Goal: Task Accomplishment & Management: Manage account settings

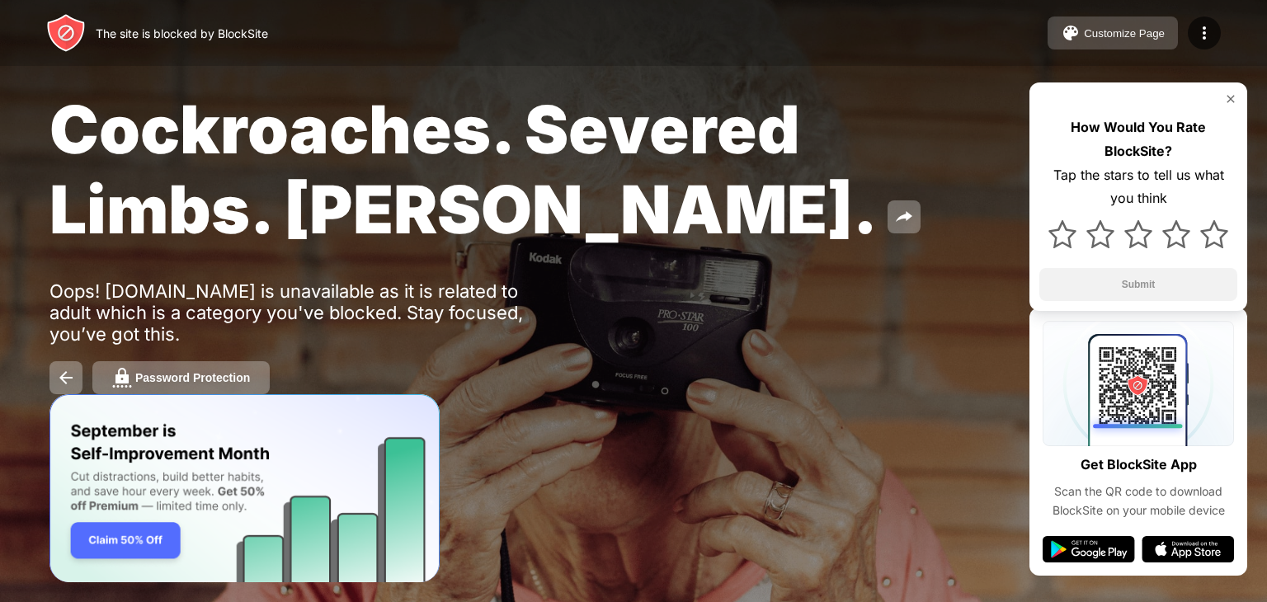
click at [1145, 34] on div "Customize Page" at bounding box center [1124, 33] width 81 height 12
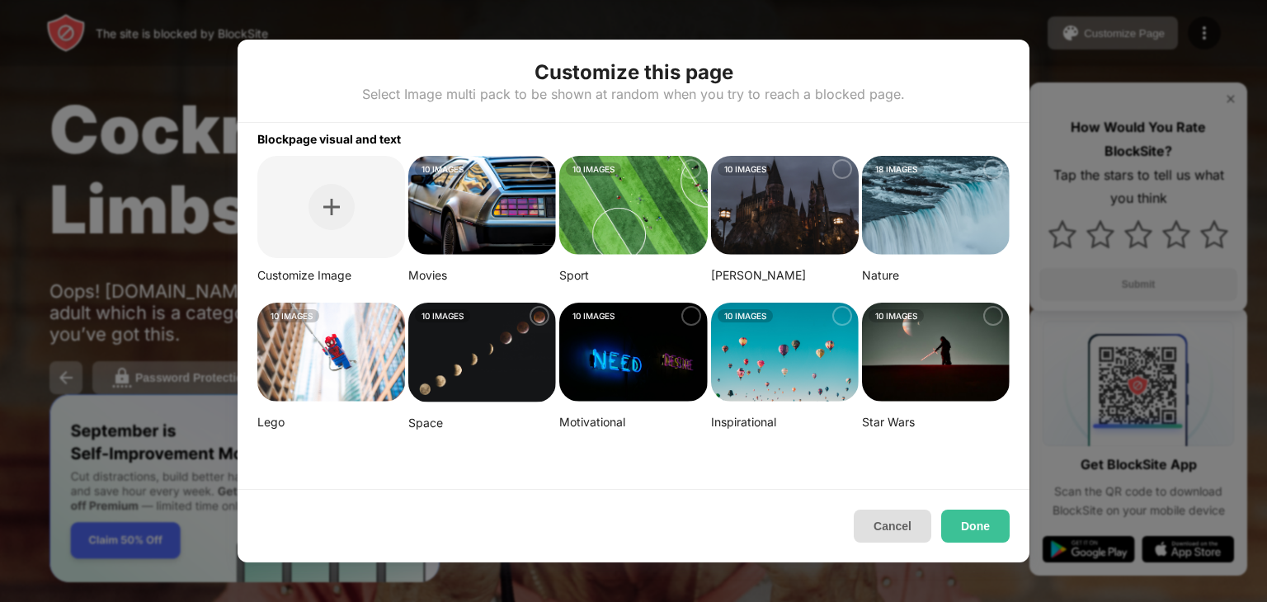
click at [901, 532] on button "Cancel" at bounding box center [893, 526] width 78 height 33
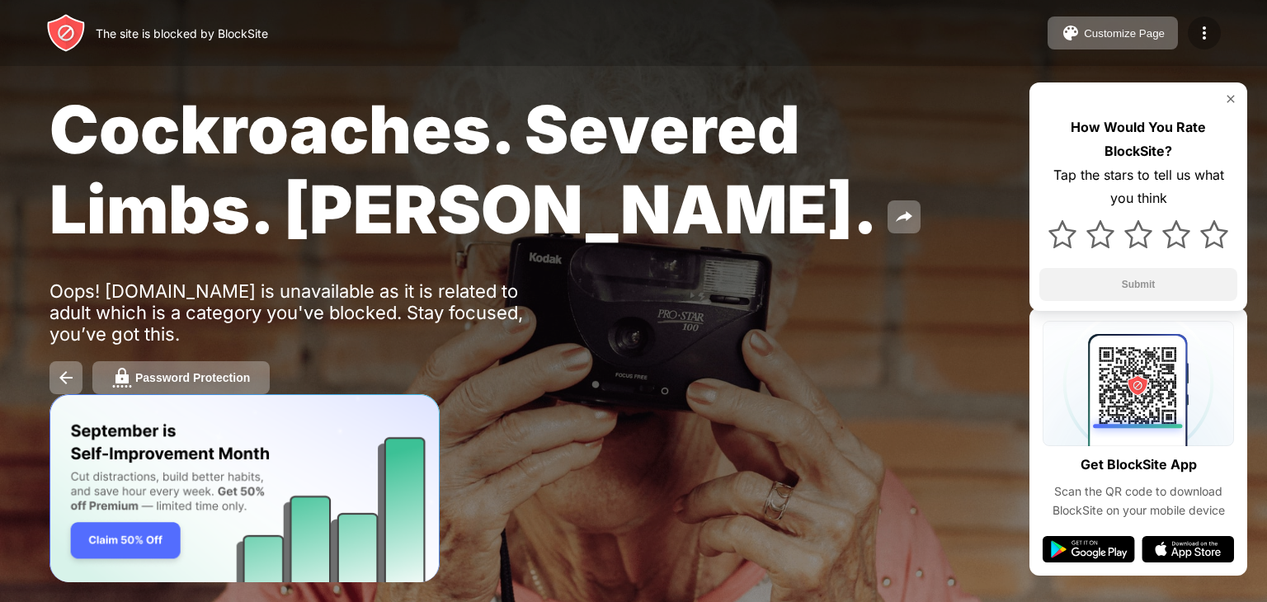
click at [1206, 24] on img at bounding box center [1204, 33] width 20 height 20
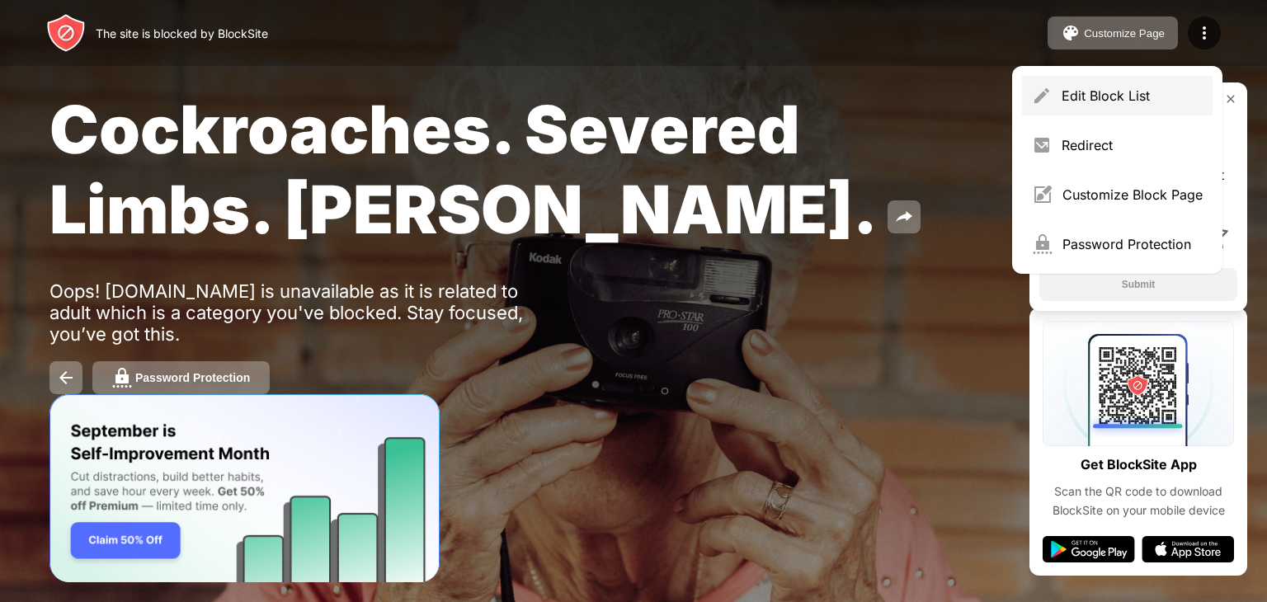
click at [1145, 87] on div "Edit Block List" at bounding box center [1131, 95] width 141 height 16
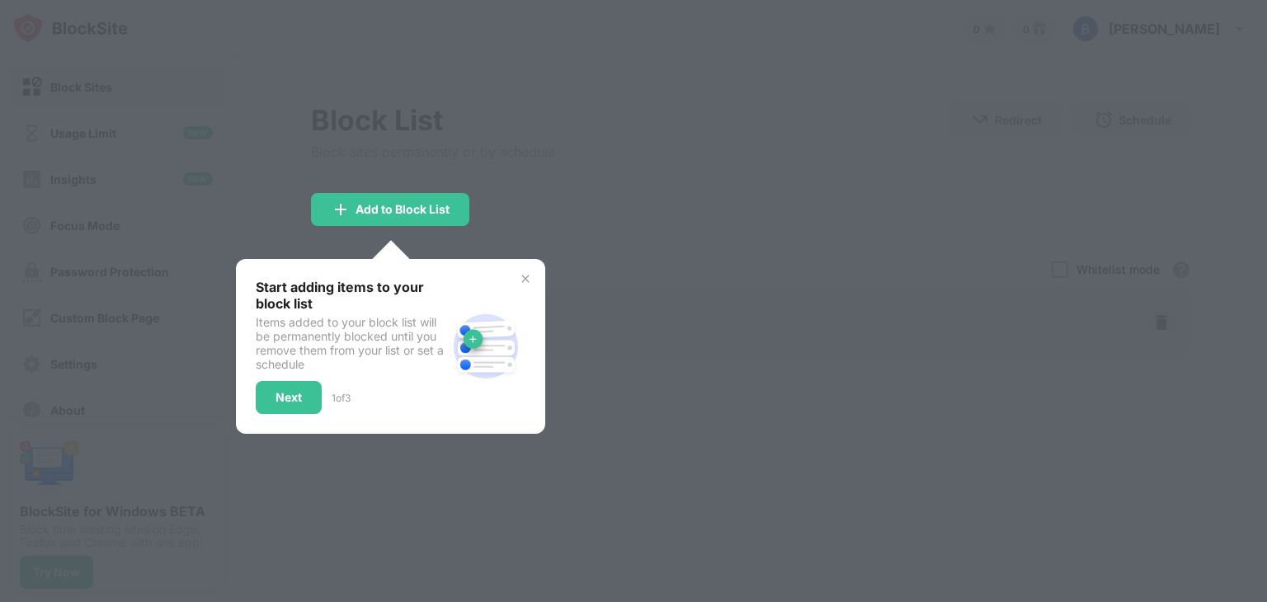
click at [528, 277] on img at bounding box center [525, 278] width 13 height 13
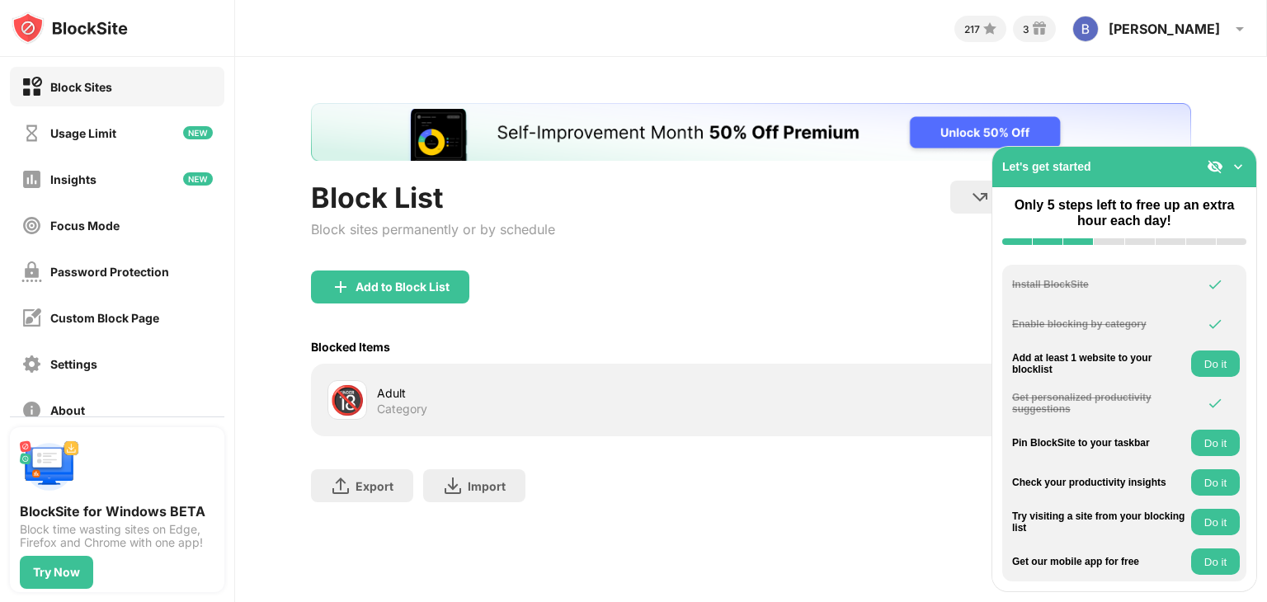
click at [396, 405] on div "Category" at bounding box center [402, 409] width 50 height 15
click at [739, 403] on div "Adult Category" at bounding box center [564, 400] width 374 height 32
click at [1237, 164] on img at bounding box center [1238, 166] width 16 height 16
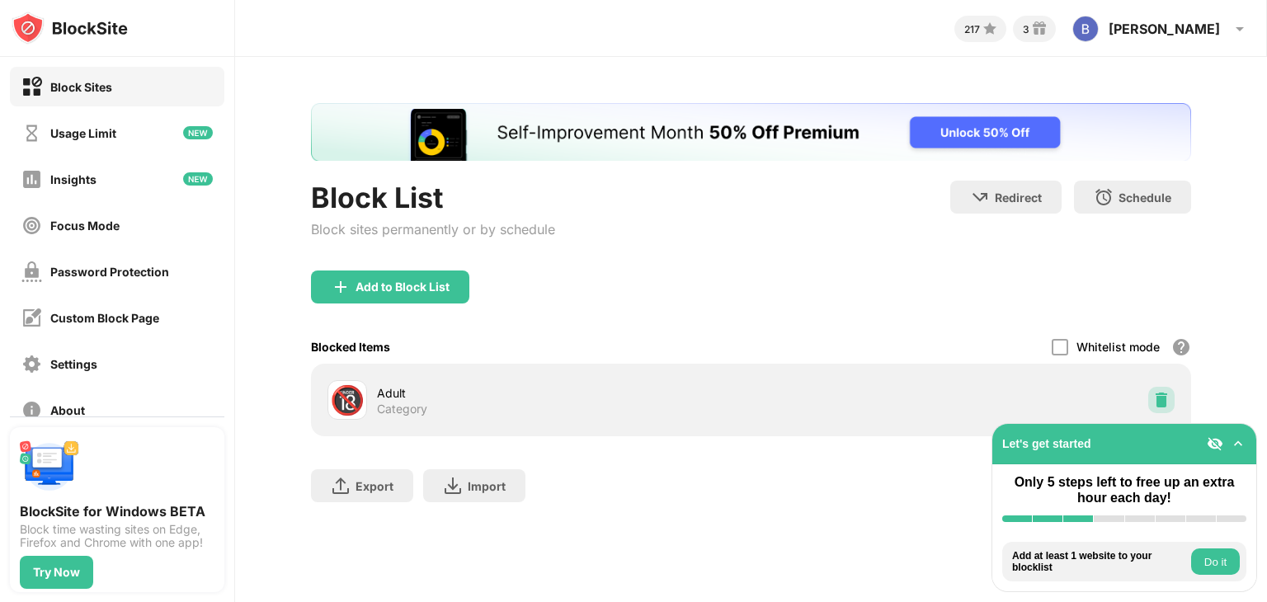
click at [1163, 395] on img at bounding box center [1161, 400] width 16 height 16
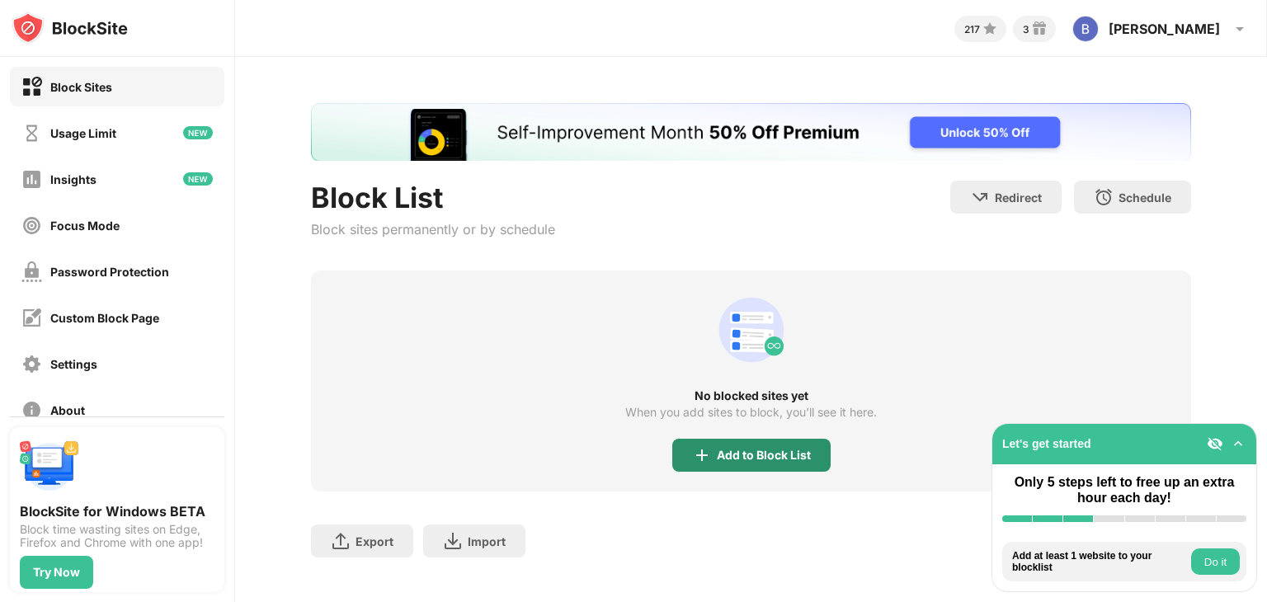
click at [729, 463] on div "Add to Block List" at bounding box center [751, 455] width 158 height 33
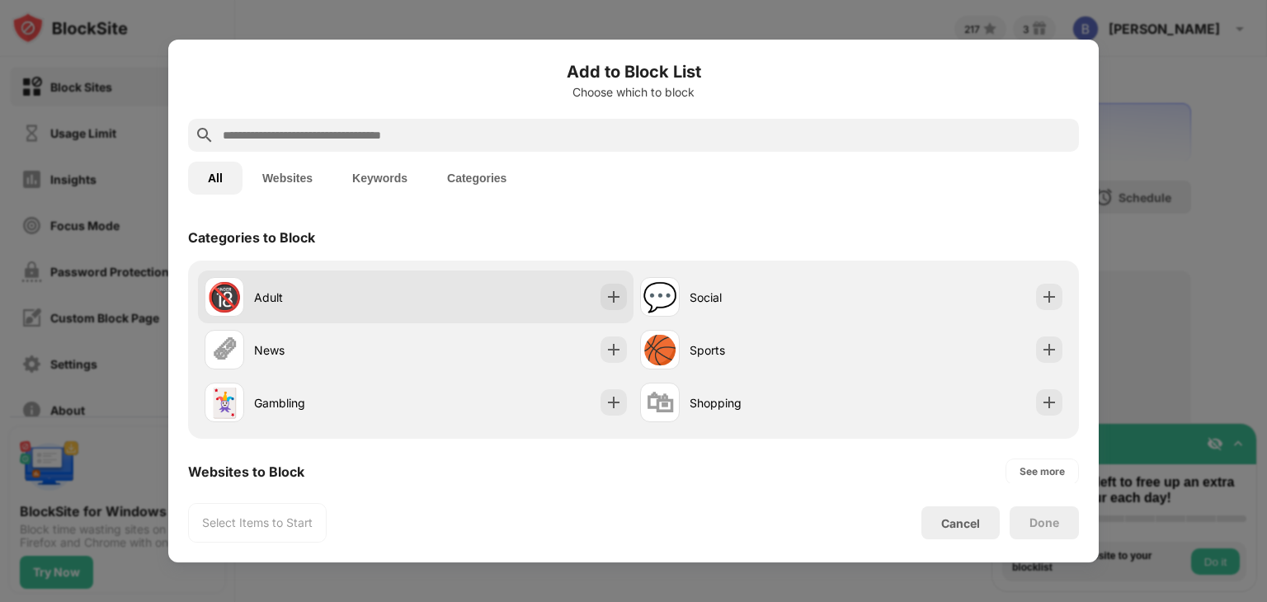
click at [340, 301] on div "Adult" at bounding box center [335, 297] width 162 height 17
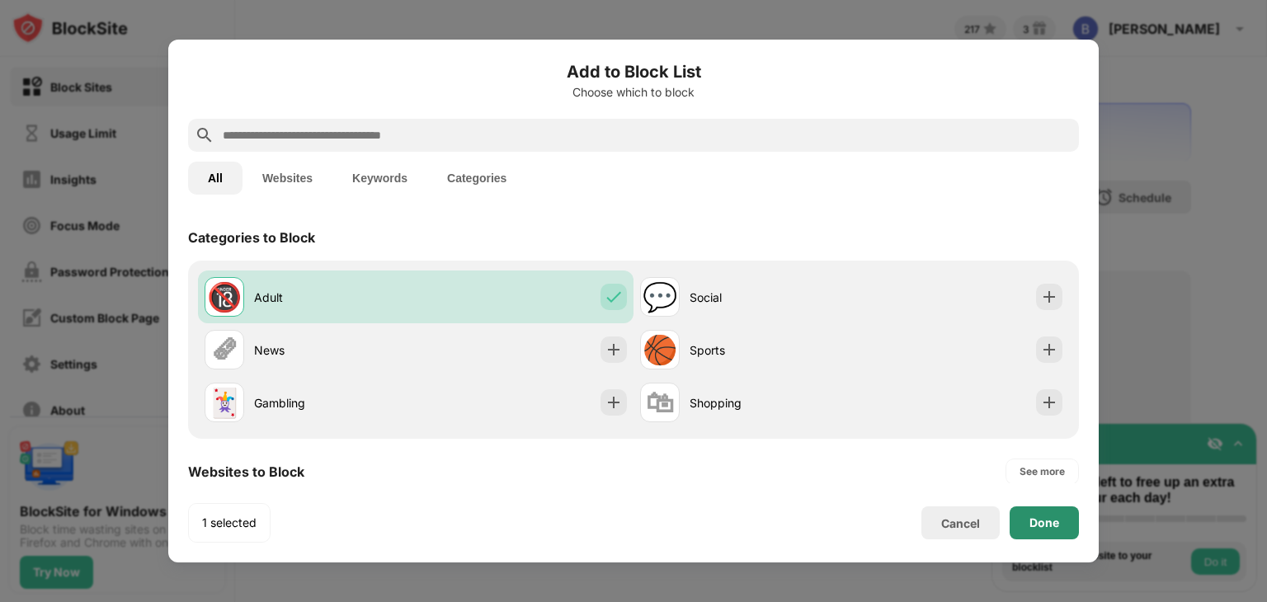
click at [1029, 524] on div "Done" at bounding box center [1044, 522] width 30 height 13
